Goal: Transaction & Acquisition: Purchase product/service

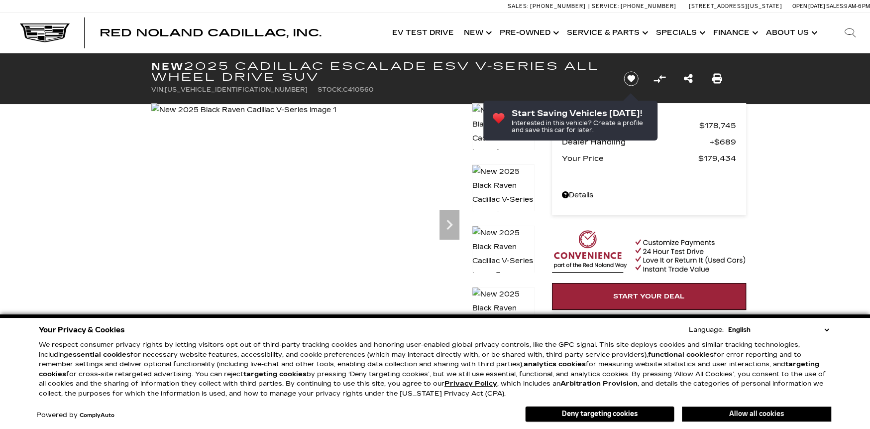
click at [721, 414] on button "Allow all cookies" at bounding box center [756, 413] width 149 height 15
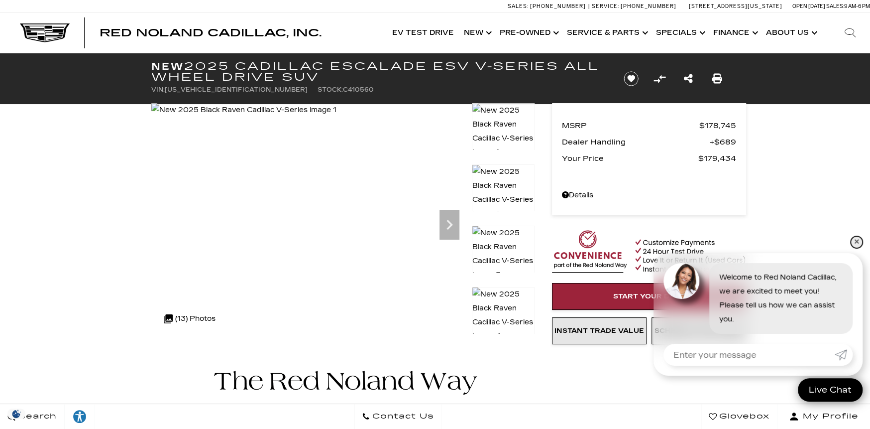
click at [856, 242] on link "✕" at bounding box center [857, 242] width 12 height 12
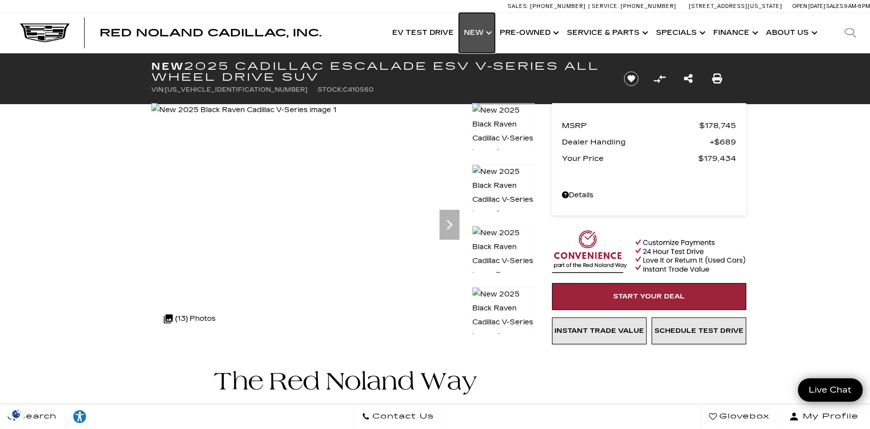
click at [475, 36] on link "Show New" at bounding box center [477, 33] width 36 height 40
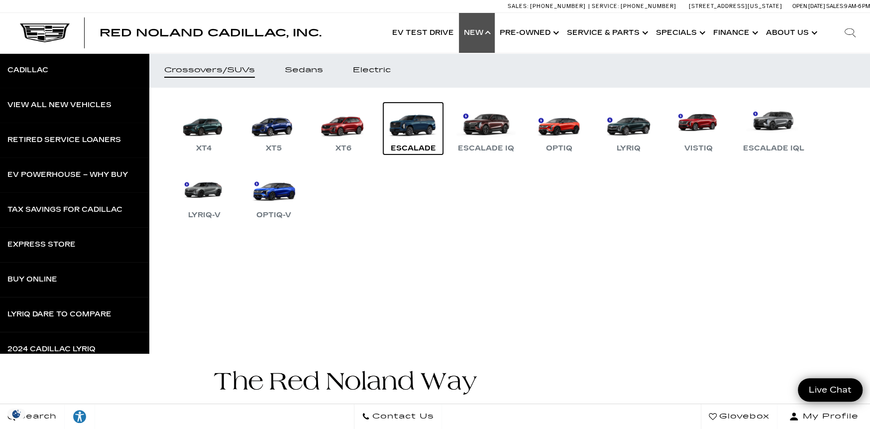
click at [417, 134] on link "Escalade" at bounding box center [413, 129] width 60 height 52
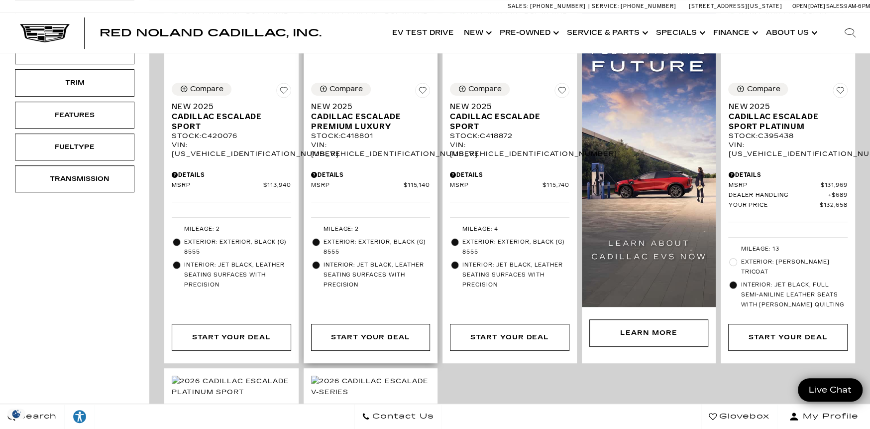
scroll to position [299, 0]
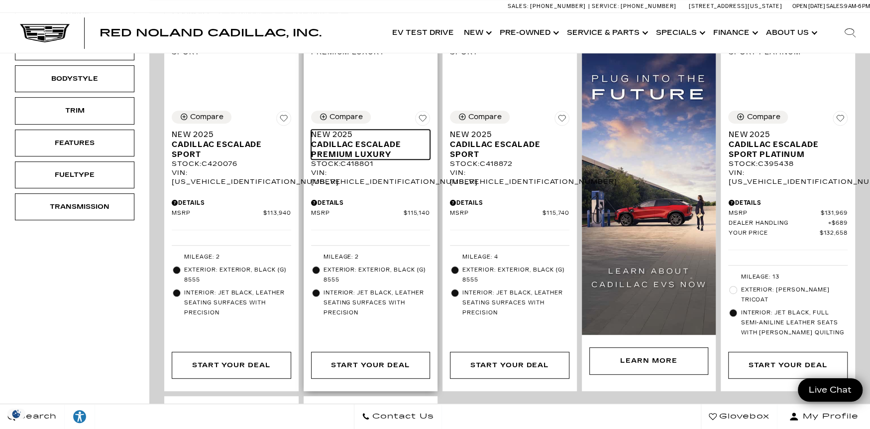
click at [370, 139] on span "Cadillac Escalade Premium Luxury" at bounding box center [367, 149] width 112 height 20
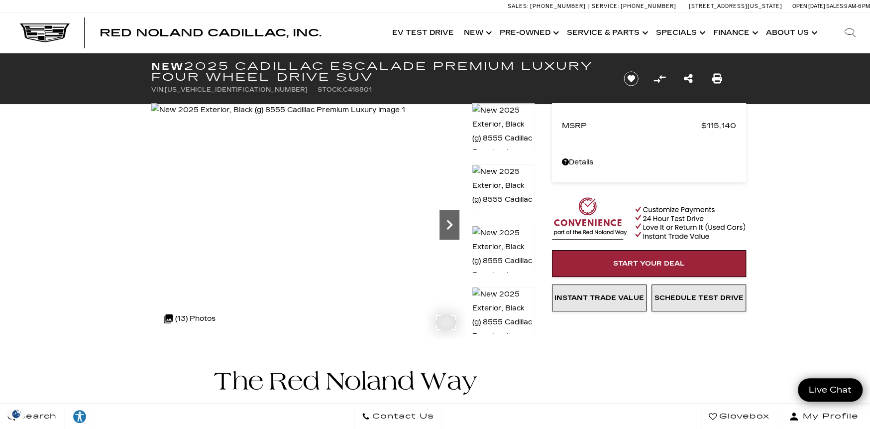
click at [448, 226] on icon "Next" at bounding box center [450, 225] width 20 height 20
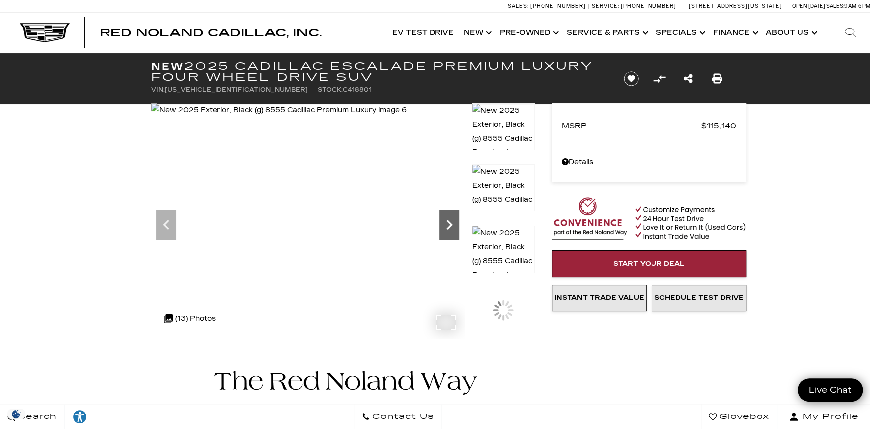
click at [448, 226] on icon "Next" at bounding box center [450, 225] width 20 height 20
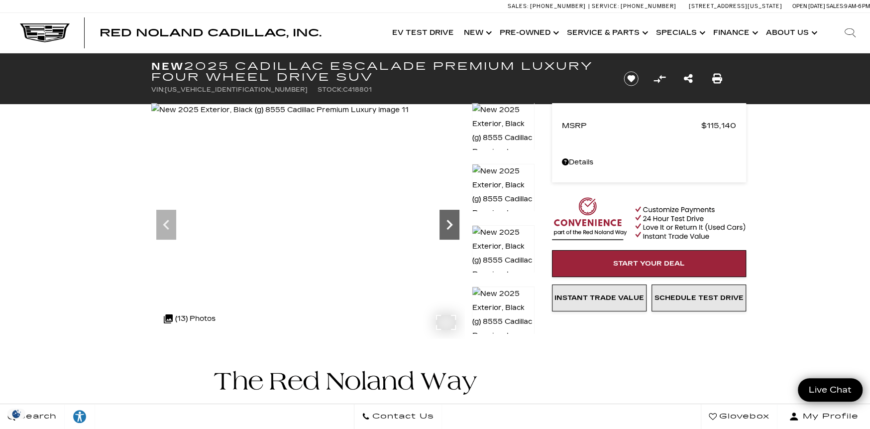
click at [448, 226] on icon "Next" at bounding box center [450, 225] width 20 height 20
click at [410, 117] on img at bounding box center [280, 110] width 259 height 14
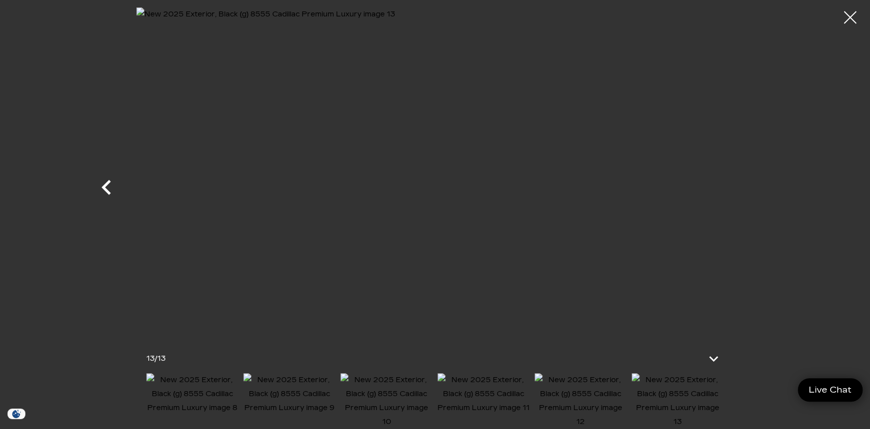
click at [108, 195] on icon "Previous" at bounding box center [107, 187] width 30 height 30
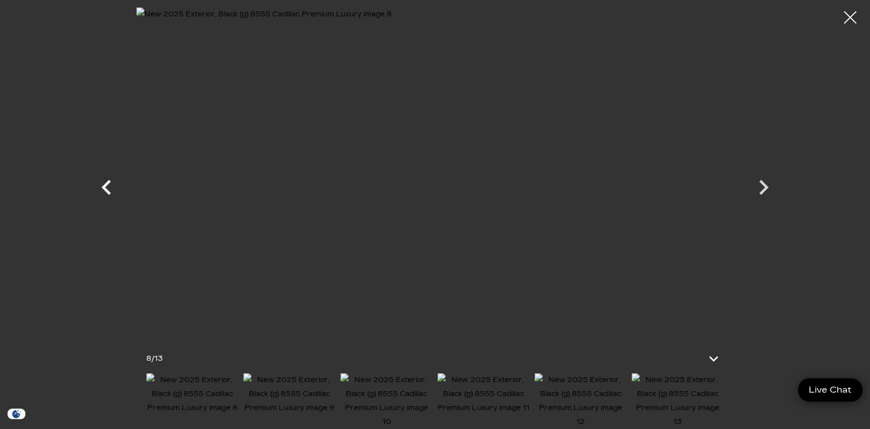
click at [100, 188] on icon "Previous" at bounding box center [107, 187] width 30 height 30
click at [761, 190] on icon "Next" at bounding box center [764, 187] width 30 height 30
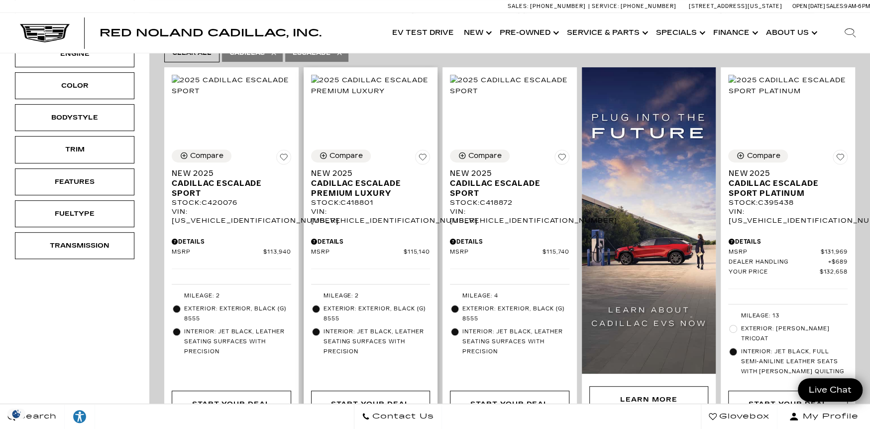
scroll to position [248, 0]
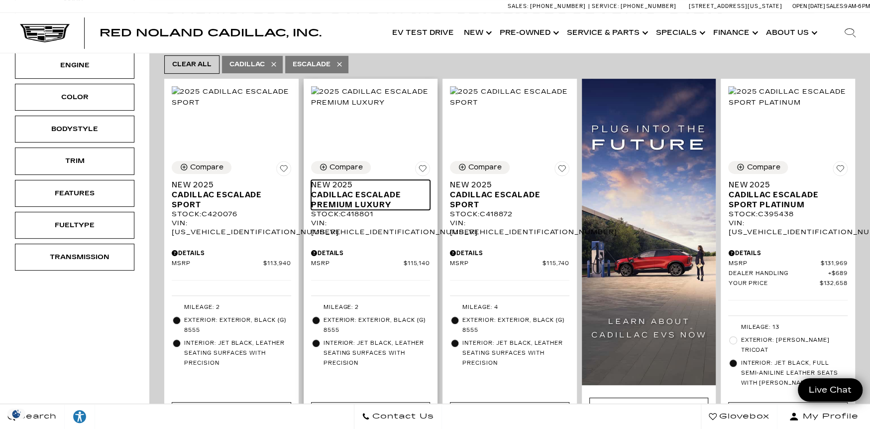
click at [385, 190] on span "Cadillac Escalade Premium Luxury" at bounding box center [367, 200] width 112 height 20
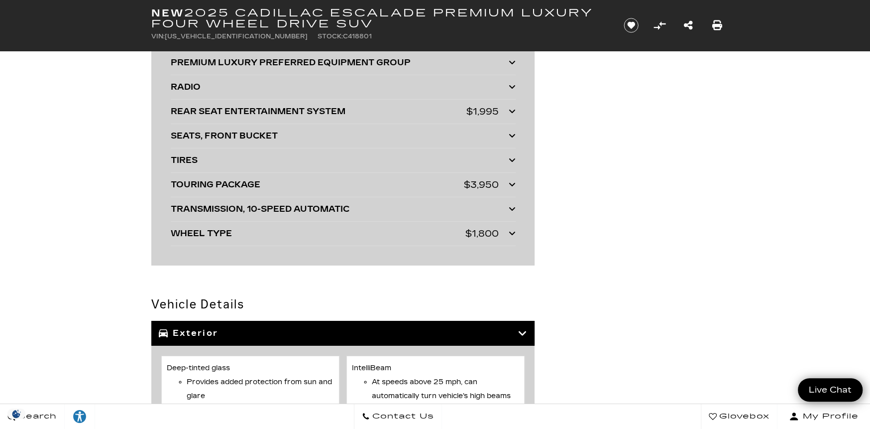
scroll to position [2589, 0]
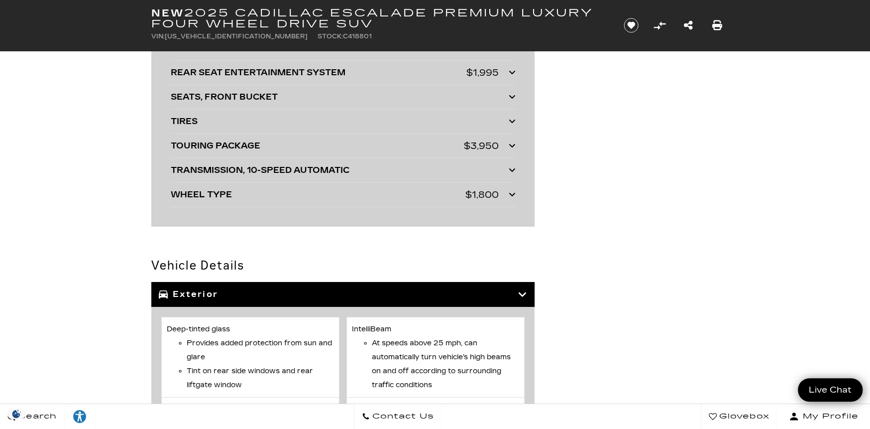
click at [510, 191] on icon at bounding box center [512, 194] width 7 height 8
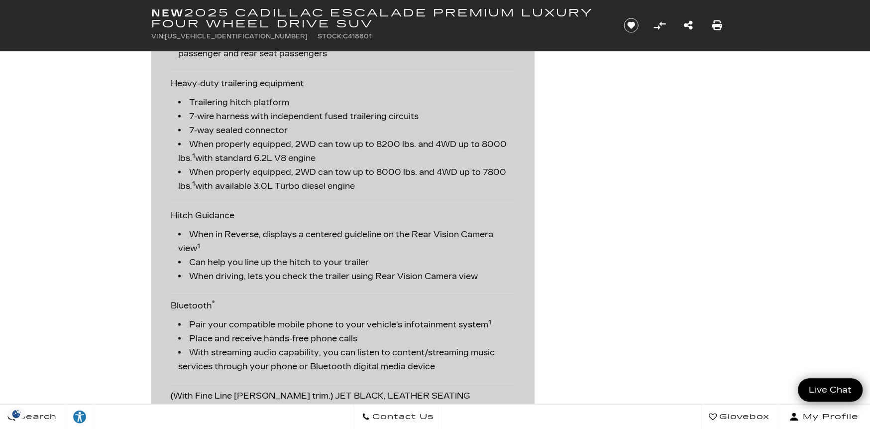
scroll to position [1295, 0]
